Goal: Browse casually

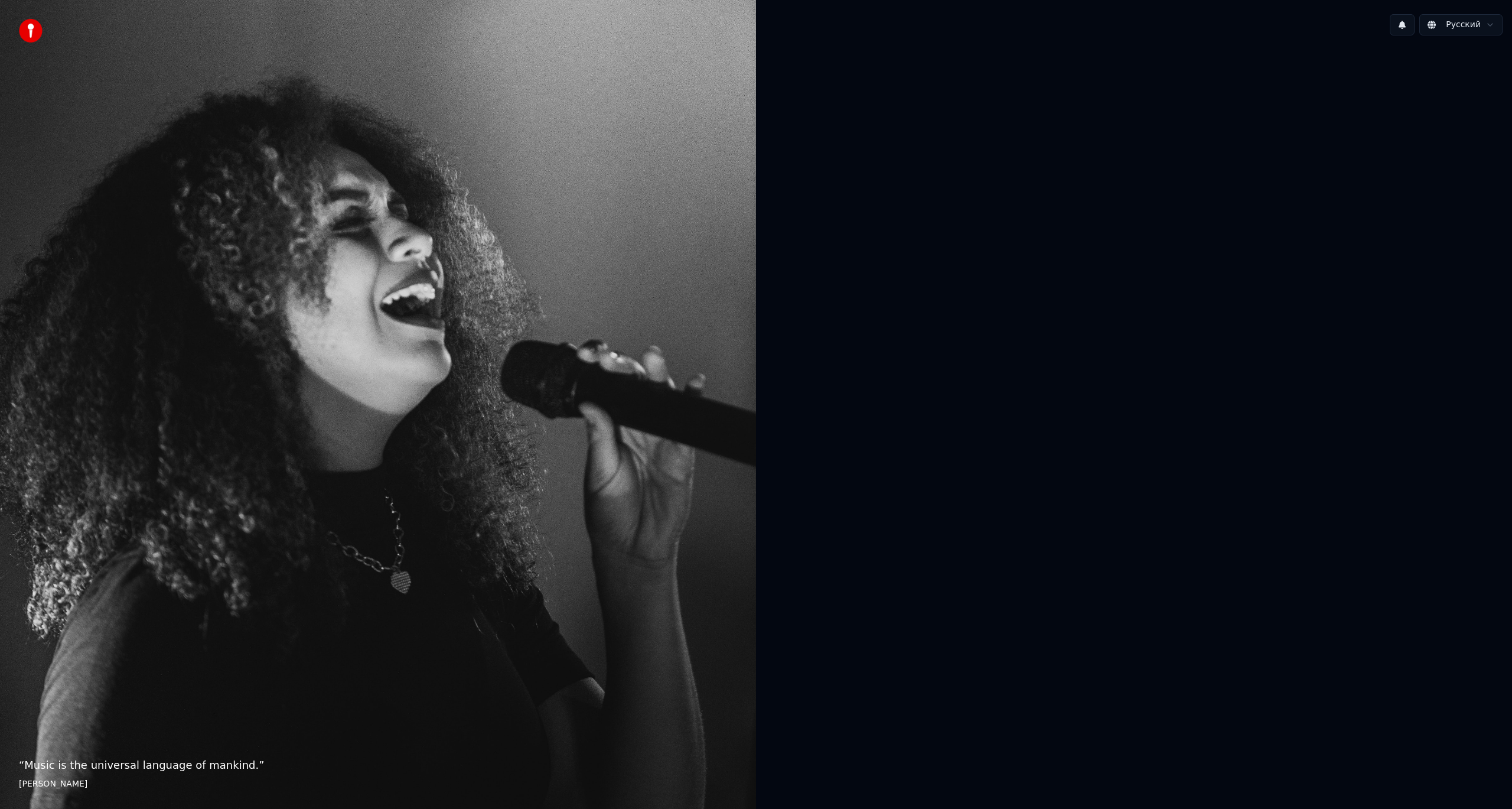
click at [947, 575] on div at bounding box center [1134, 404] width 756 height 717
click at [1455, 29] on html "“ Music is the universal language of mankind. ” Henry Wadsworth Longfellow Русс…" at bounding box center [756, 404] width 1512 height 809
click at [1181, 266] on div at bounding box center [1134, 404] width 756 height 717
click at [1469, 29] on html "“ Music is the universal language of mankind. ” Henry Wadsworth Longfellow Русс…" at bounding box center [756, 404] width 1512 height 809
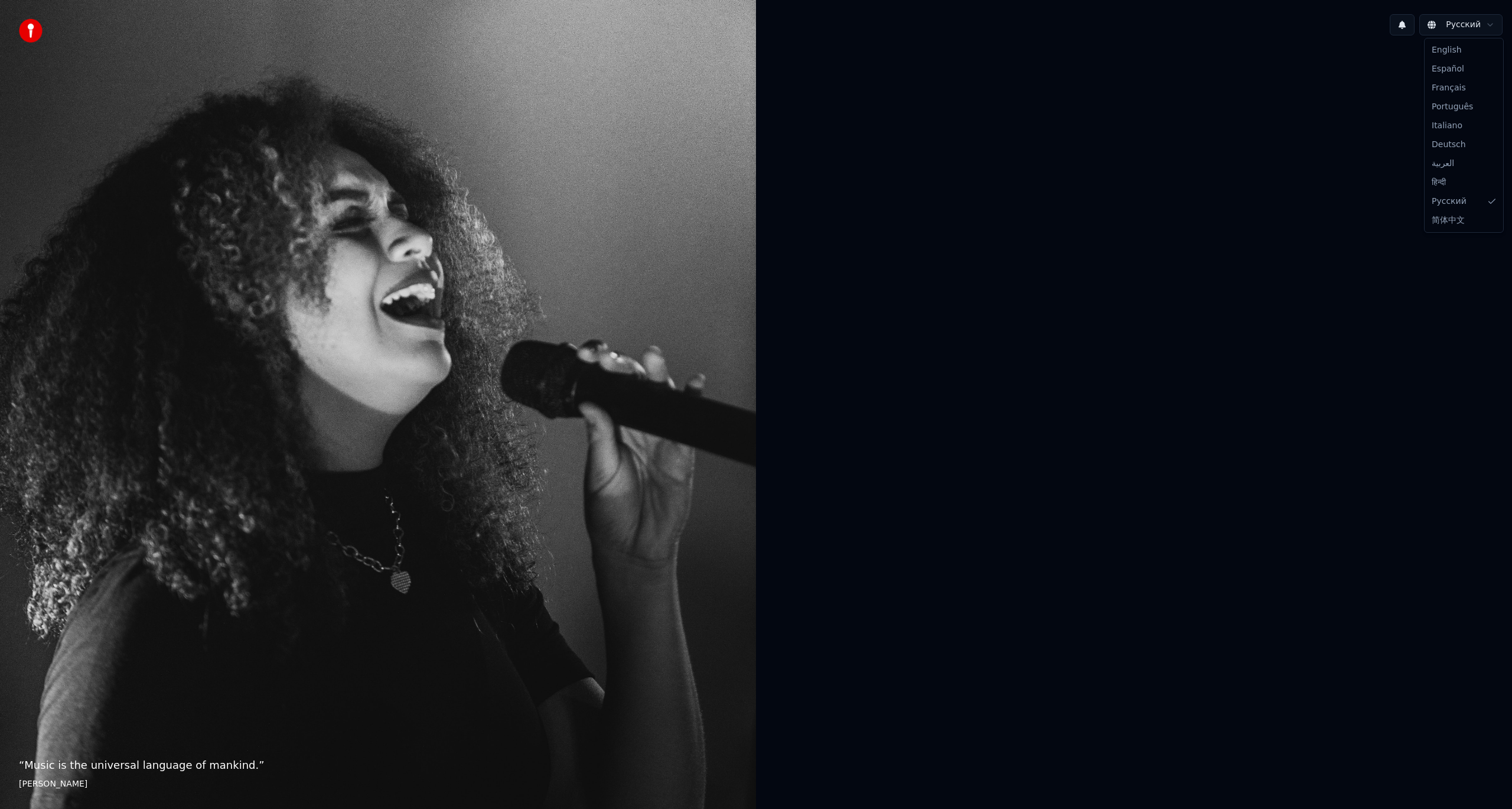
click at [1469, 29] on html "“ Music is the universal language of mankind. ” Henry Wadsworth Longfellow Русс…" at bounding box center [756, 404] width 1512 height 809
drag, startPoint x: 308, startPoint y: 616, endPoint x: 465, endPoint y: 591, distance: 159.0
click at [310, 613] on div "“ Singing is a way of escaping. It's another world. I'm no longer on earth. ” E…" at bounding box center [378, 404] width 756 height 809
click at [1002, 540] on div at bounding box center [1134, 404] width 756 height 717
click at [1399, 27] on button "1" at bounding box center [1402, 25] width 25 height 21
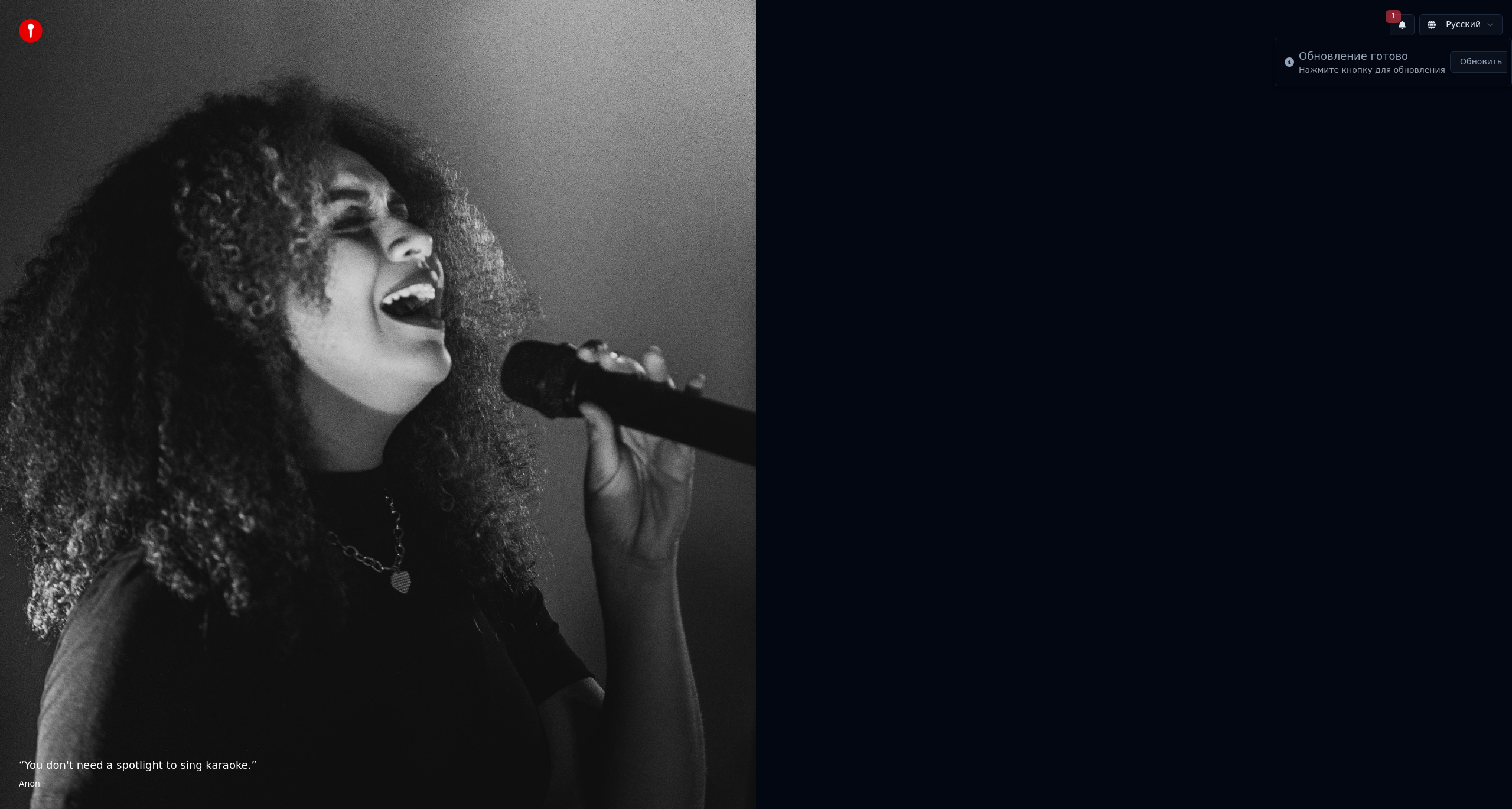
click at [1474, 58] on button "Обновить" at bounding box center [1481, 62] width 62 height 21
click at [1402, 15] on button at bounding box center [1402, 25] width 25 height 21
click at [1406, 22] on button at bounding box center [1402, 25] width 25 height 21
